Goal: Information Seeking & Learning: Learn about a topic

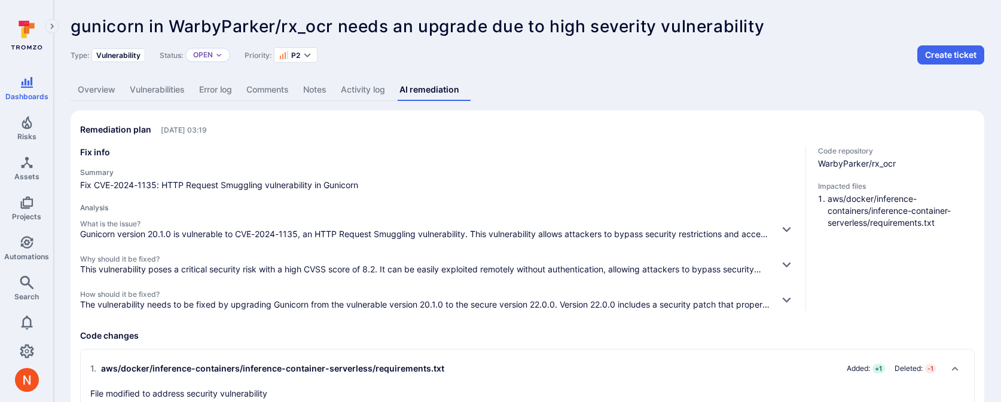
click at [100, 87] on link "Overview" at bounding box center [97, 90] width 52 height 22
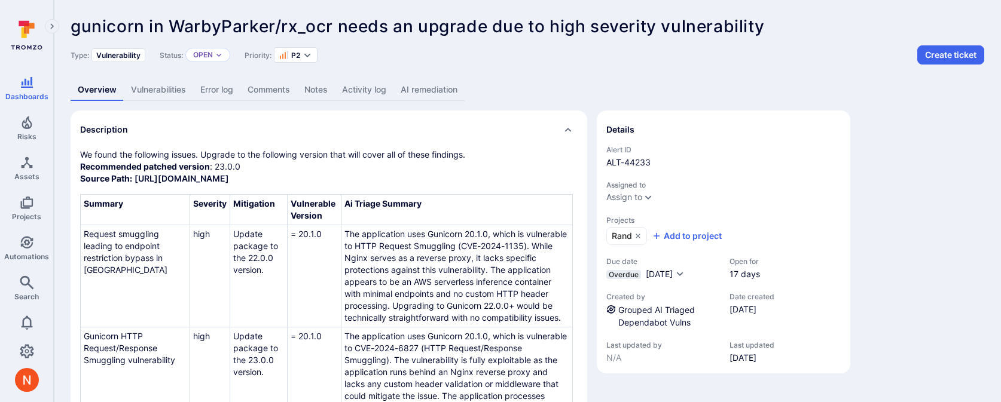
click at [415, 81] on link "AI remediation" at bounding box center [428, 90] width 71 height 22
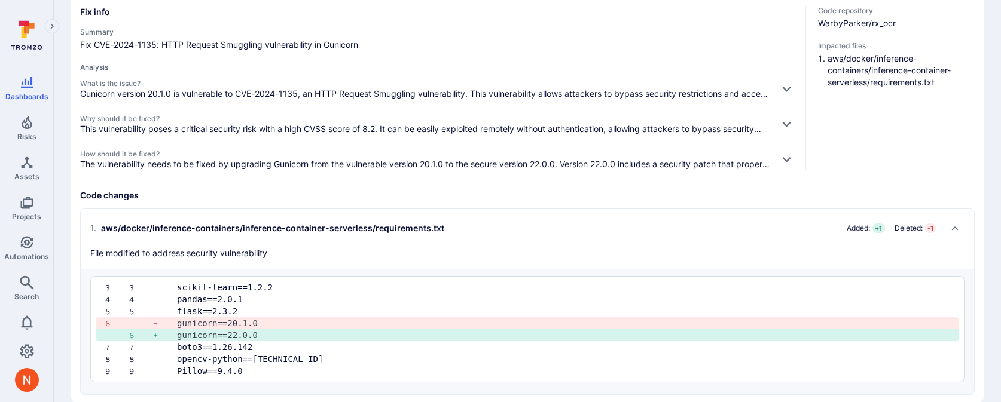
scroll to position [158, 0]
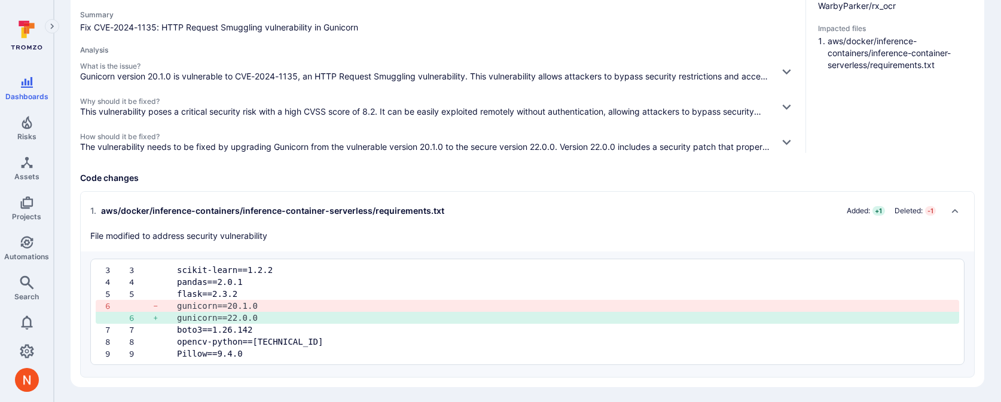
click at [545, 146] on p "The vulnerability needs to be fixed by upgrading Gunicorn from the vulnerable v…" at bounding box center [424, 147] width 689 height 12
click at [770, 140] on div "How should it be fixed? The vulnerability needs to be fixed by upgrading Gunico…" at bounding box center [438, 142] width 716 height 21
click at [781, 140] on icon "button" at bounding box center [786, 142] width 13 height 13
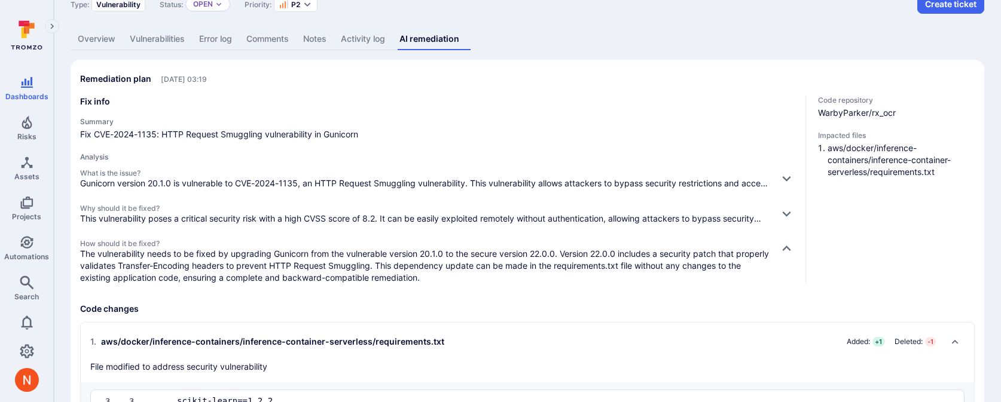
scroll to position [33, 0]
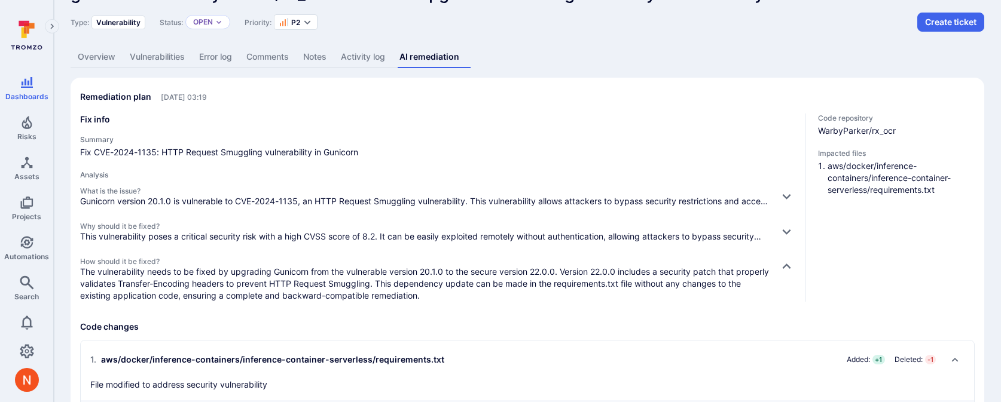
click at [158, 68] on link "Vulnerabilities" at bounding box center [157, 57] width 69 height 22
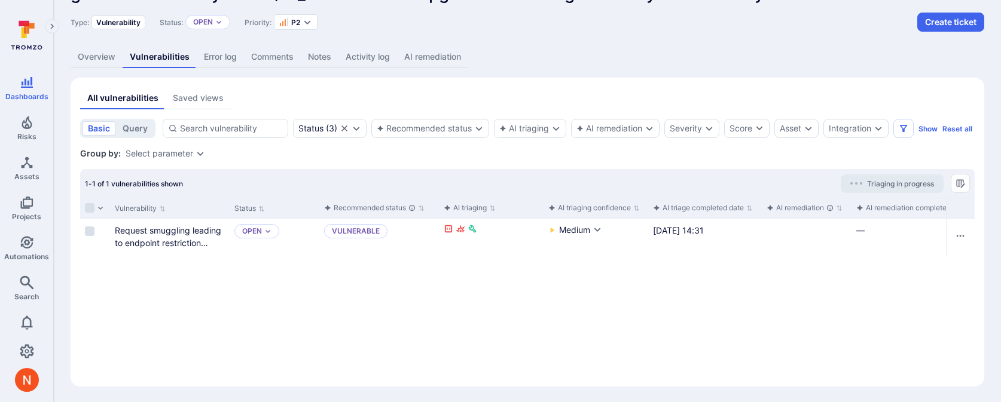
click at [93, 56] on link "Overview" at bounding box center [97, 57] width 52 height 22
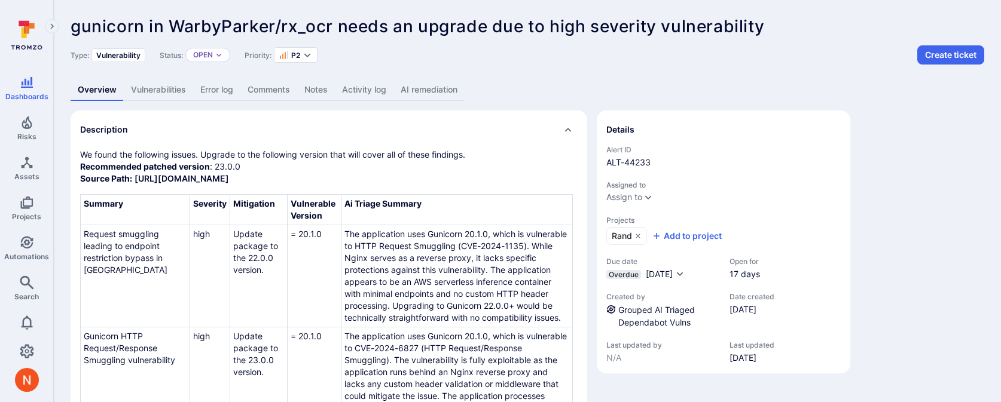
click at [171, 94] on link "Vulnerabilities" at bounding box center [158, 90] width 69 height 22
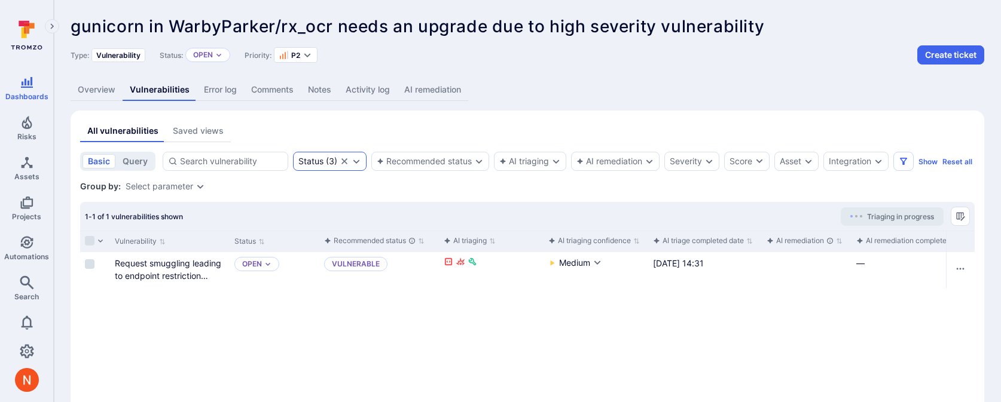
click at [344, 163] on icon "Clear selection" at bounding box center [345, 162] width 10 height 10
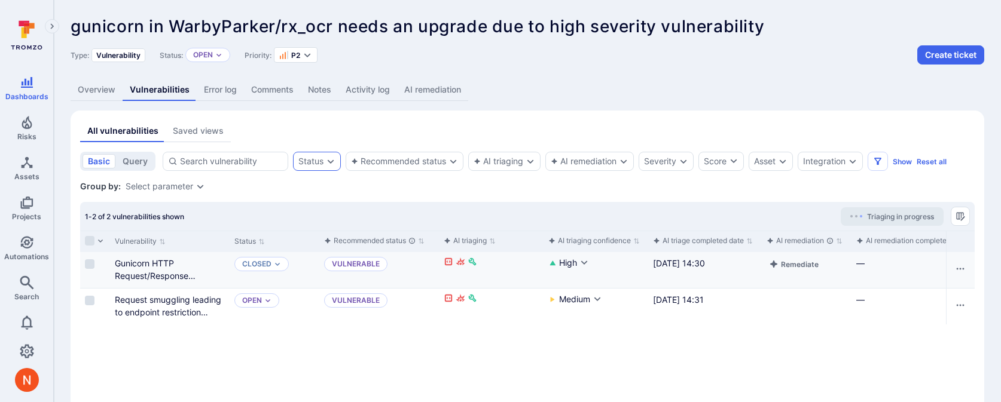
click at [168, 270] on div "Gunicorn HTTP Request/Response Smuggling vulnerability" at bounding box center [170, 269] width 110 height 25
click at [164, 274] on link "Gunicorn HTTP Request/Response Smuggling vulnerability" at bounding box center [160, 275] width 91 height 35
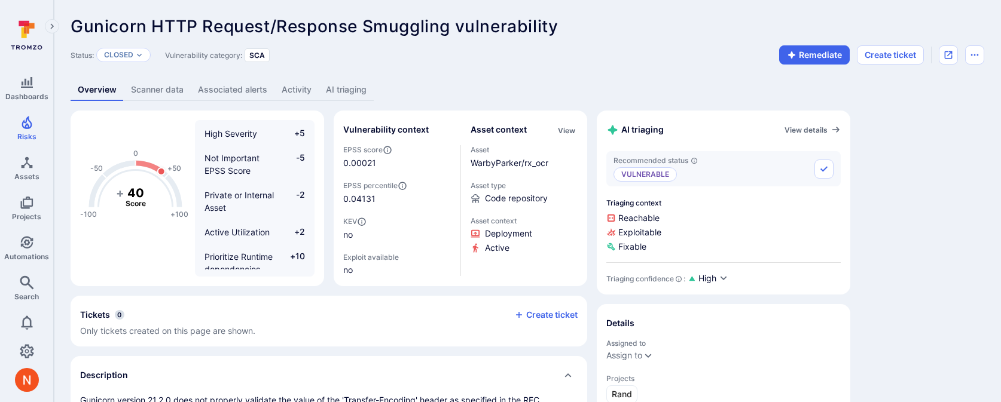
click at [177, 91] on link "Scanner data" at bounding box center [157, 90] width 67 height 22
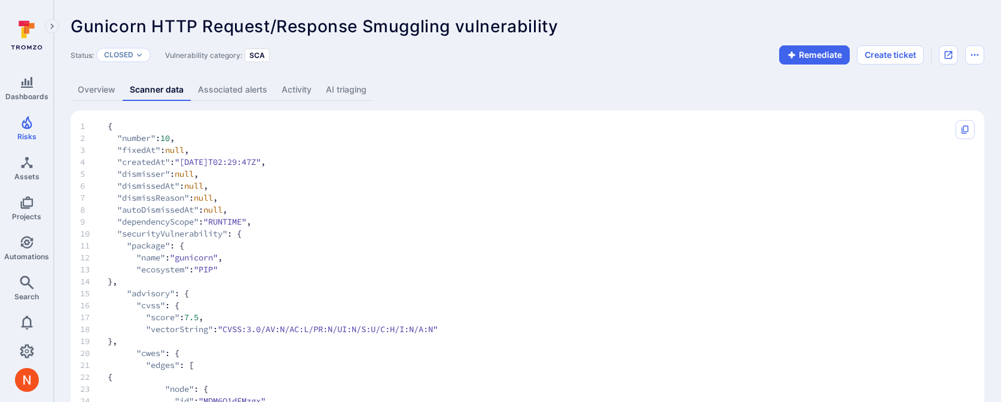
click at [298, 90] on link "Activity" at bounding box center [296, 90] width 44 height 22
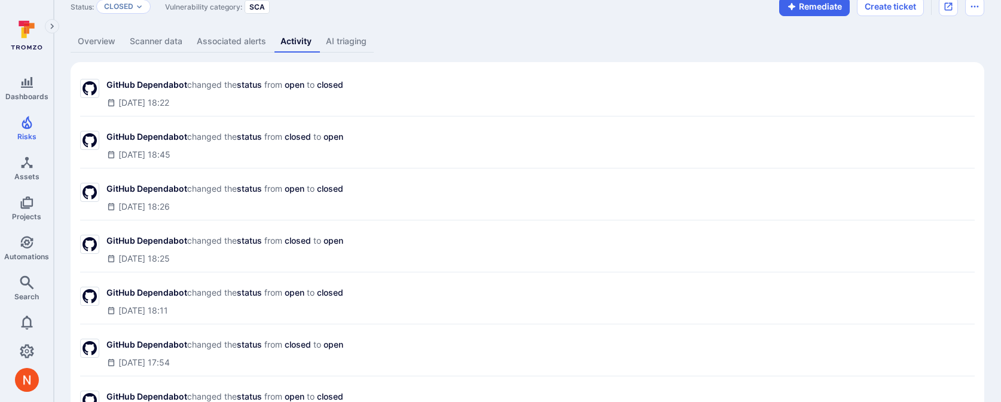
scroll to position [101, 0]
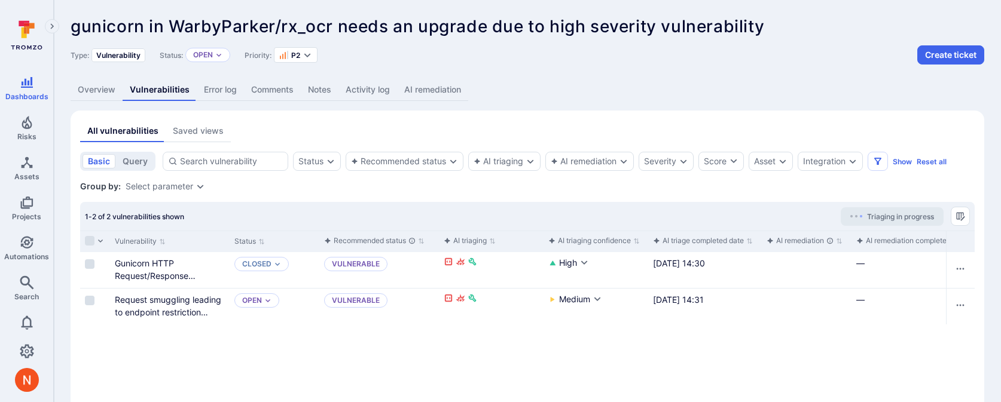
click at [435, 87] on link "AI remediation" at bounding box center [432, 90] width 71 height 22
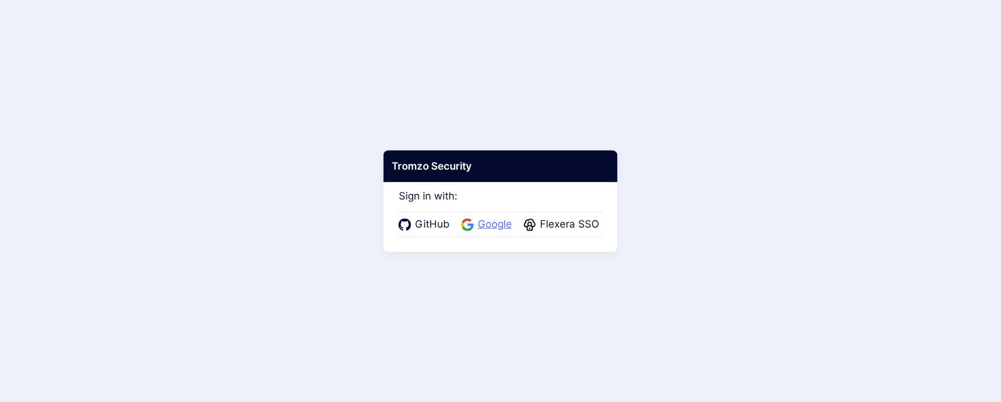
click at [480, 221] on span "Google" at bounding box center [494, 225] width 41 height 16
